Goal: Browse casually

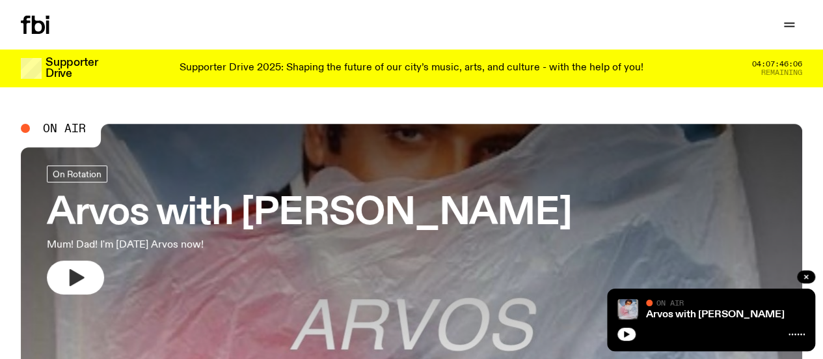
click at [75, 278] on icon "button" at bounding box center [77, 277] width 15 height 17
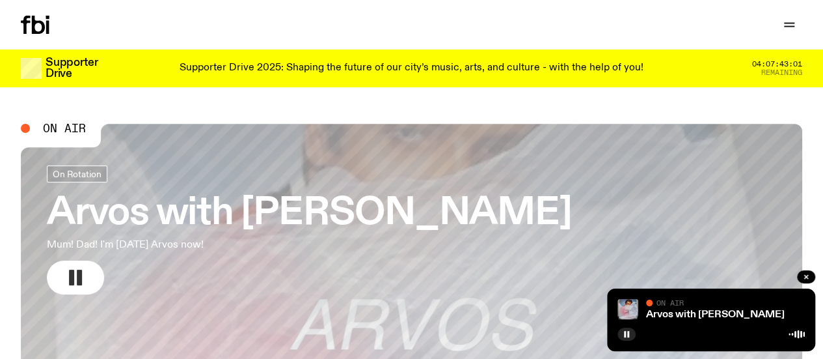
drag, startPoint x: 77, startPoint y: 274, endPoint x: 81, endPoint y: 261, distance: 13.8
click at [78, 275] on rect "button" at bounding box center [79, 277] width 5 height 16
